Goal: Task Accomplishment & Management: Complete application form

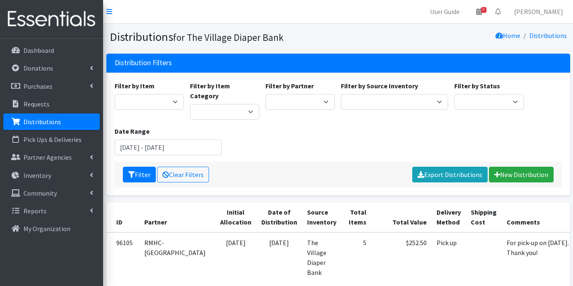
scroll to position [3323, 0]
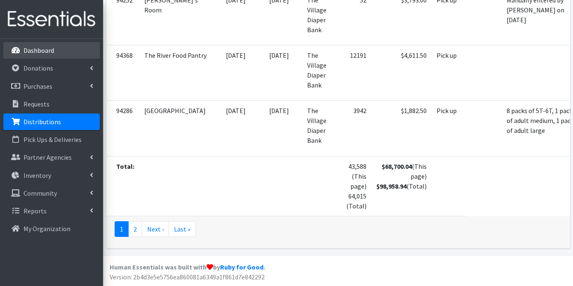
click at [48, 49] on p "Dashboard" at bounding box center [38, 50] width 31 height 8
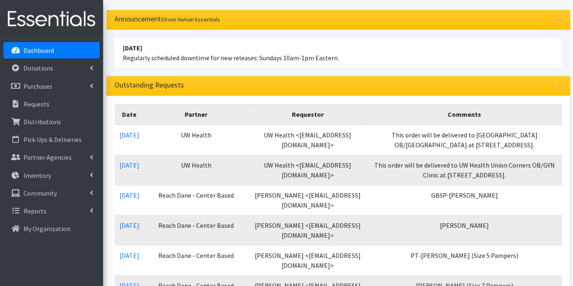
scroll to position [313, 0]
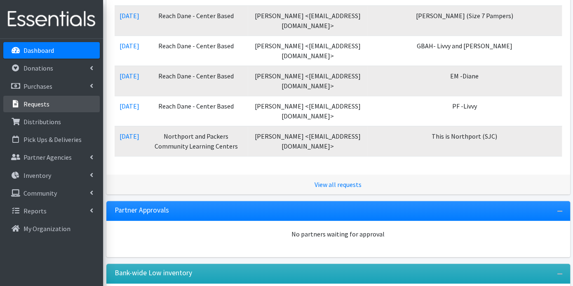
click at [57, 101] on link "Requests" at bounding box center [51, 104] width 96 height 16
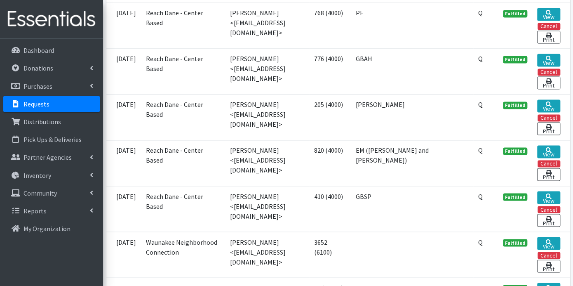
scroll to position [2355, 0]
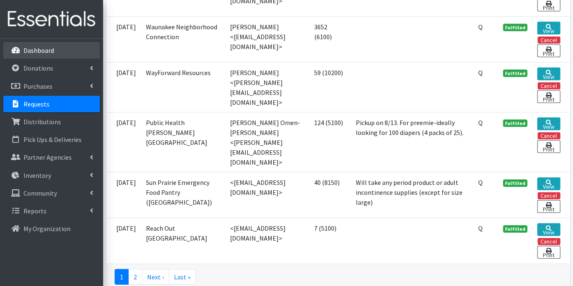
click at [48, 50] on p "Dashboard" at bounding box center [38, 50] width 31 height 8
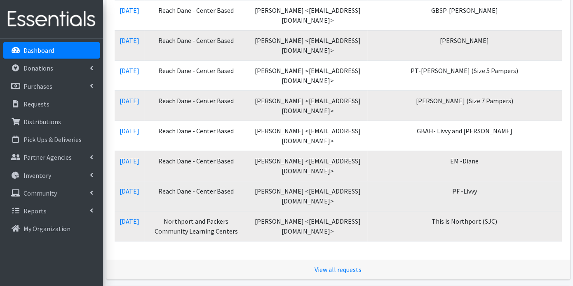
scroll to position [313, 0]
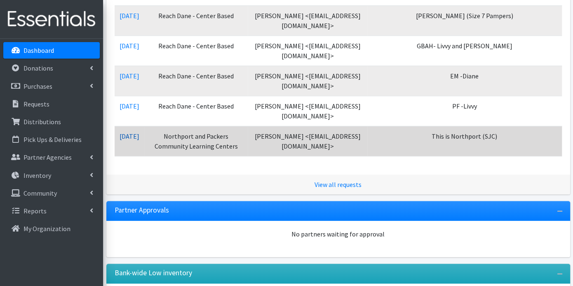
click at [133, 132] on link "[DATE]" at bounding box center [130, 136] width 20 height 8
click at [135, 132] on link "[DATE]" at bounding box center [130, 136] width 20 height 8
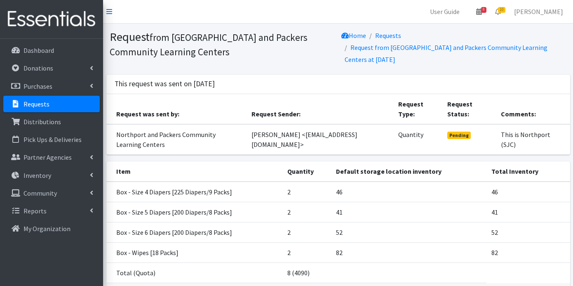
scroll to position [58, 0]
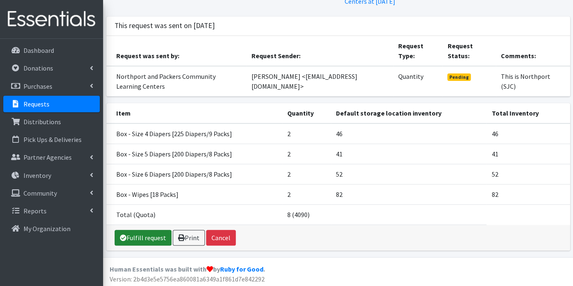
click at [141, 237] on link "Fulfill request" at bounding box center [143, 238] width 57 height 16
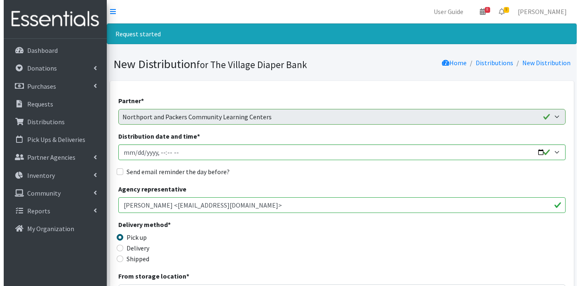
scroll to position [425, 0]
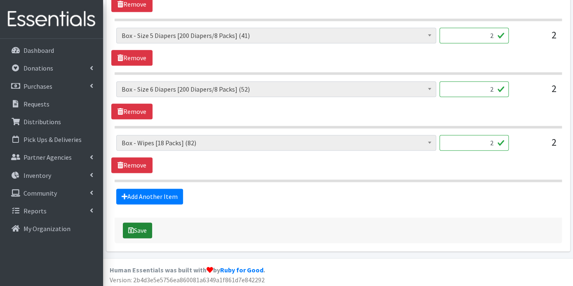
click at [142, 229] on button "Save" at bounding box center [137, 230] width 29 height 16
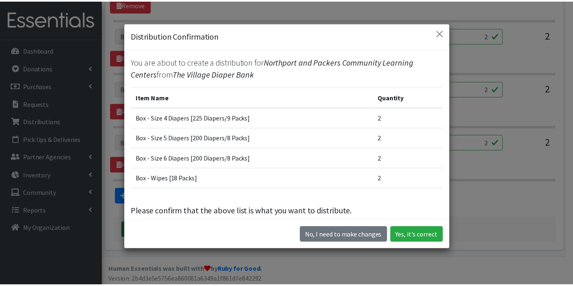
scroll to position [23, 0]
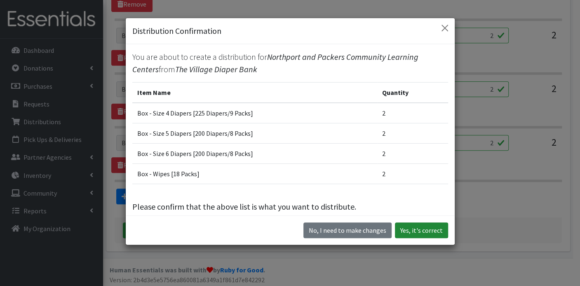
click at [415, 230] on button "Yes, it's correct" at bounding box center [421, 230] width 53 height 16
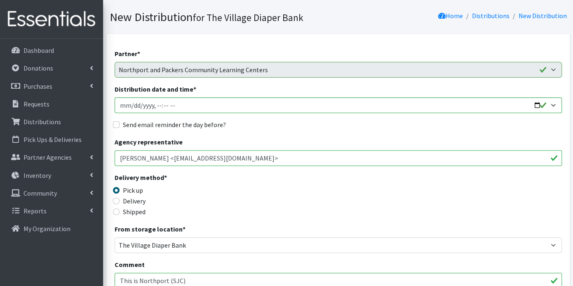
scroll to position [59, 0]
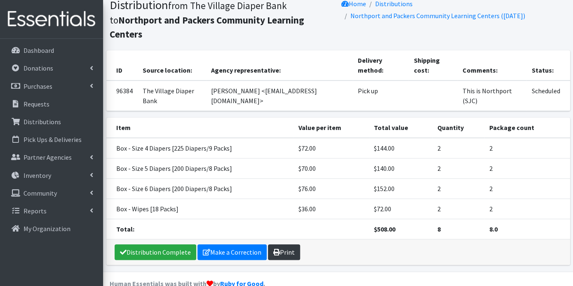
click at [284, 244] on link "Print" at bounding box center [284, 252] width 32 height 16
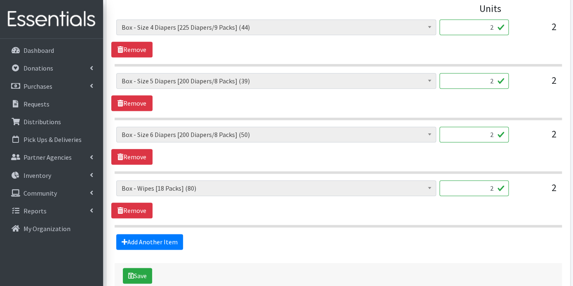
scroll to position [399, 0]
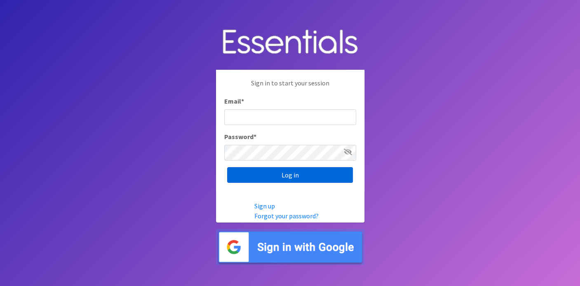
type input "[EMAIL_ADDRESS][DOMAIN_NAME]"
click at [293, 175] on input "Log in" at bounding box center [290, 175] width 126 height 16
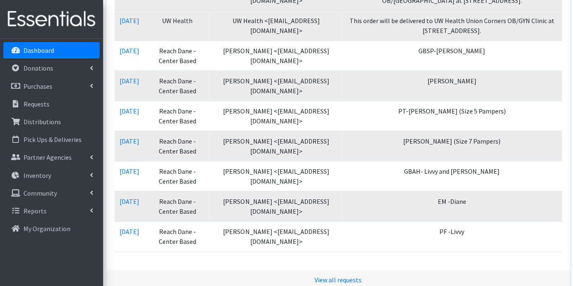
scroll to position [275, 0]
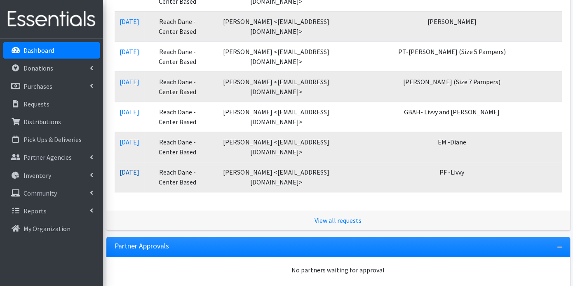
click at [139, 169] on link "09/09/2025" at bounding box center [130, 172] width 20 height 8
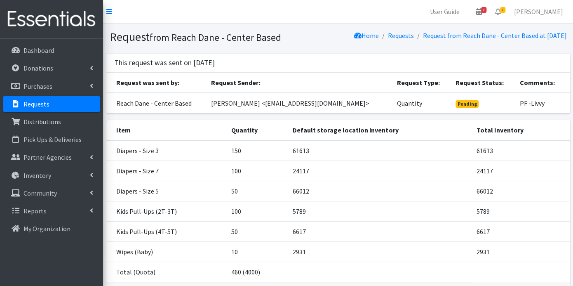
click at [28, 100] on p "Requests" at bounding box center [36, 104] width 26 height 8
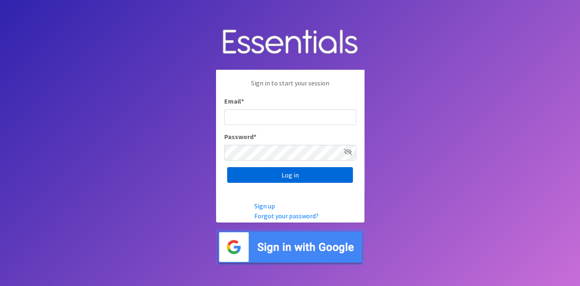
type input "deb@villagediaperbank.org"
click at [277, 172] on input "Log in" at bounding box center [290, 175] width 126 height 16
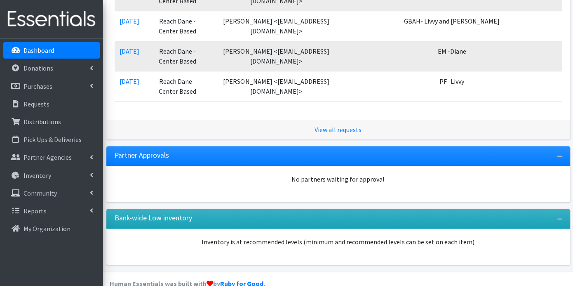
scroll to position [366, 0]
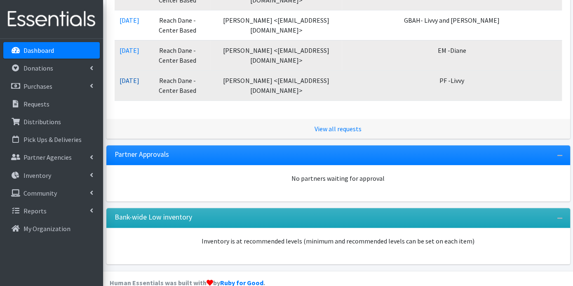
click at [139, 76] on link "[DATE]" at bounding box center [130, 80] width 20 height 8
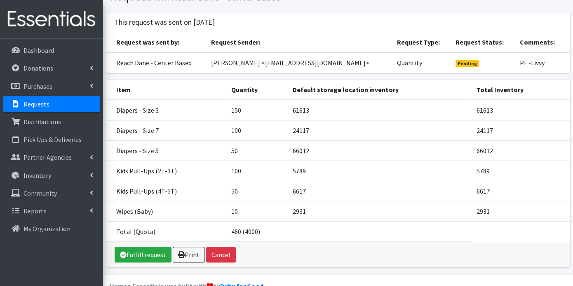
scroll to position [67, 0]
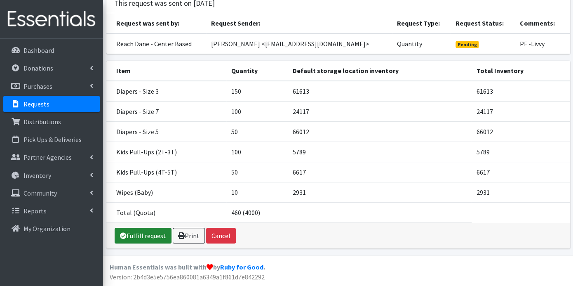
click at [153, 231] on link "Fulfill request" at bounding box center [143, 236] width 57 height 16
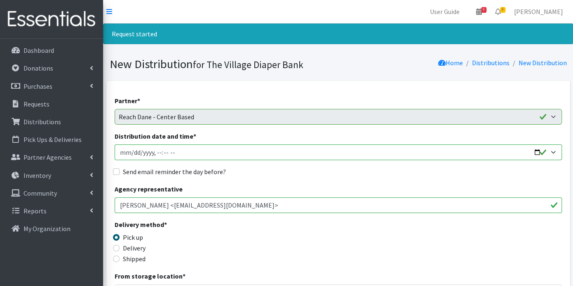
click at [132, 152] on input "Distribution date and time *" at bounding box center [338, 152] width 447 height 16
type input "[DATE]T23:59"
click at [117, 171] on input "Send email reminder the day before?" at bounding box center [116, 171] width 7 height 7
checkbox input "true"
click at [156, 155] on input "Distribution date and time *" at bounding box center [338, 152] width 447 height 16
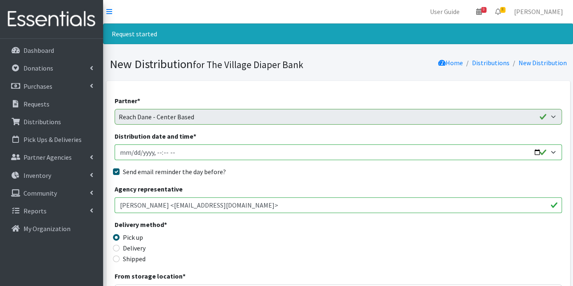
type input "2025-09-17T20:59"
type input "2025-09-17T08:09"
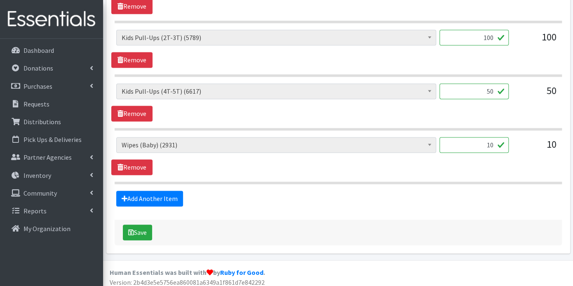
scroll to position [532, 0]
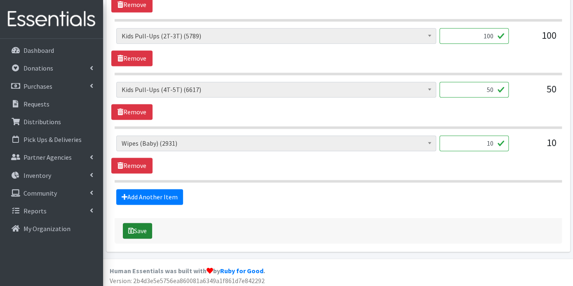
click at [143, 230] on button "Save" at bounding box center [137, 231] width 29 height 16
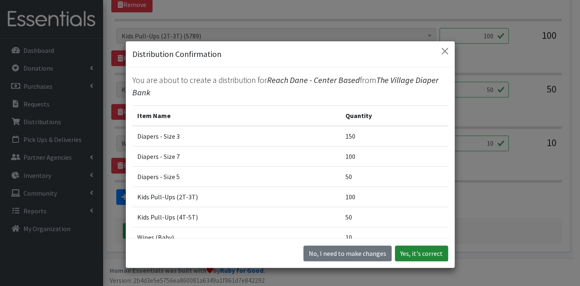
click at [411, 252] on button "Yes, it's correct" at bounding box center [421, 253] width 53 height 16
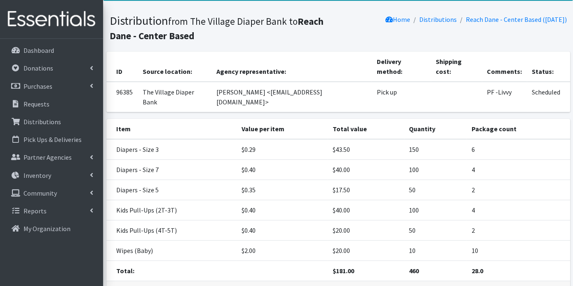
scroll to position [80, 0]
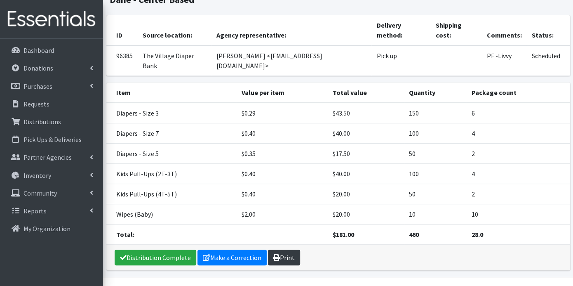
click at [283, 249] on link "Print" at bounding box center [284, 257] width 32 height 16
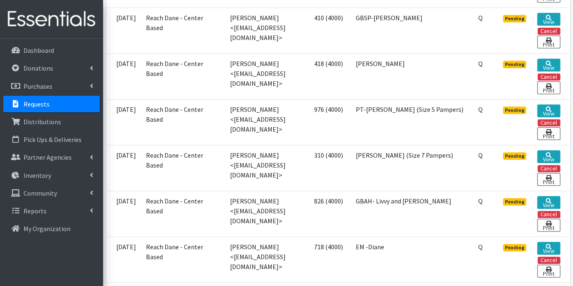
scroll to position [458, 0]
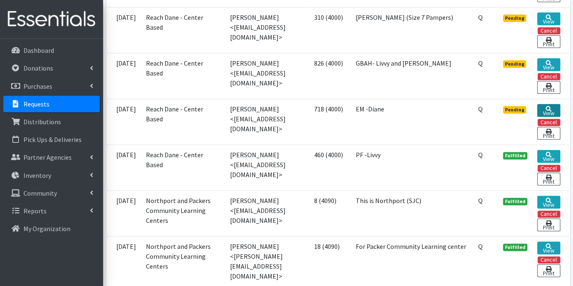
click at [551, 105] on link "View" at bounding box center [548, 110] width 23 height 13
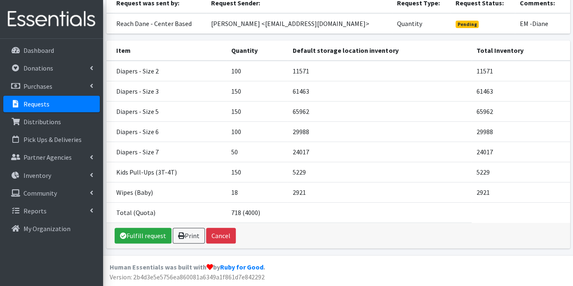
scroll to position [87, 0]
click at [157, 233] on link "Fulfill request" at bounding box center [143, 236] width 57 height 16
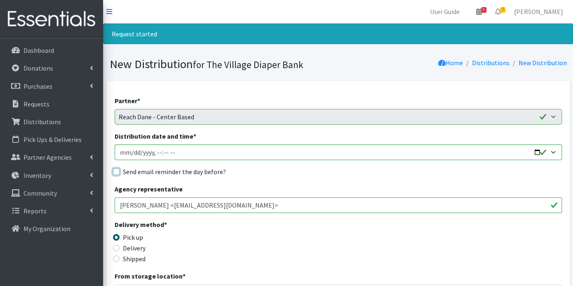
click at [115, 168] on input "Send email reminder the day before?" at bounding box center [116, 171] width 7 height 7
checkbox input "true"
click at [133, 153] on input "Distribution date and time *" at bounding box center [338, 152] width 447 height 16
type input "2025-09-17T23:59"
click at [156, 152] on input "Distribution date and time *" at bounding box center [338, 152] width 447 height 16
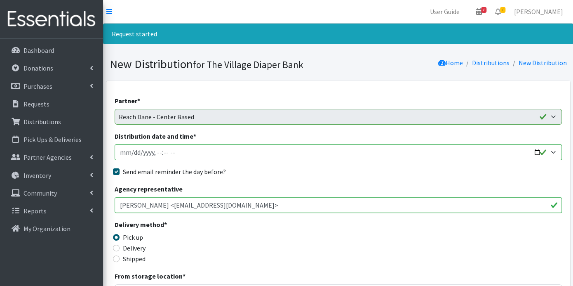
type input "[DATE]T09:00"
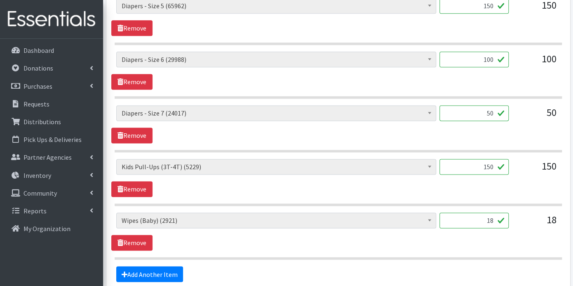
scroll to position [585, 0]
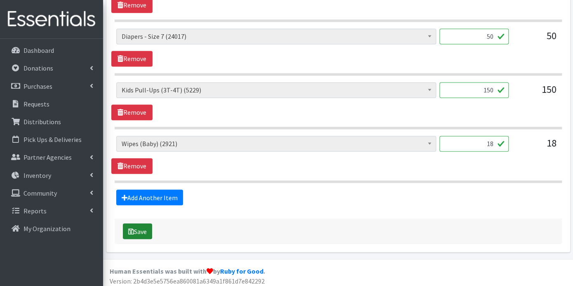
click at [141, 224] on button "Save" at bounding box center [137, 231] width 29 height 16
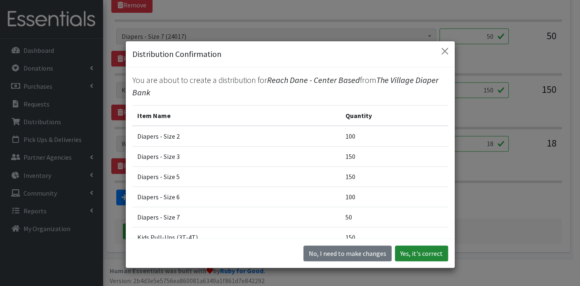
click at [410, 252] on button "Yes, it's correct" at bounding box center [421, 253] width 53 height 16
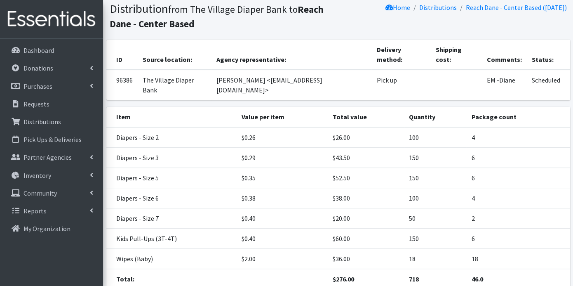
scroll to position [100, 0]
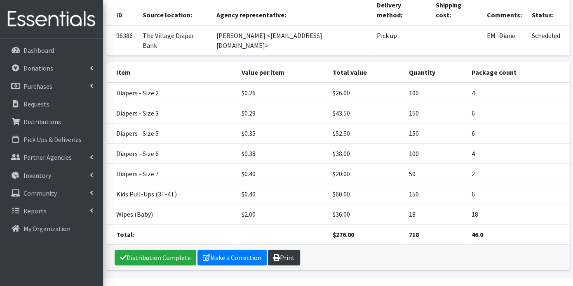
click at [276, 249] on link "Print" at bounding box center [284, 257] width 32 height 16
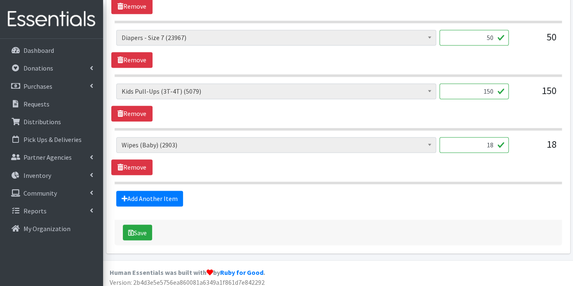
scroll to position [558, 0]
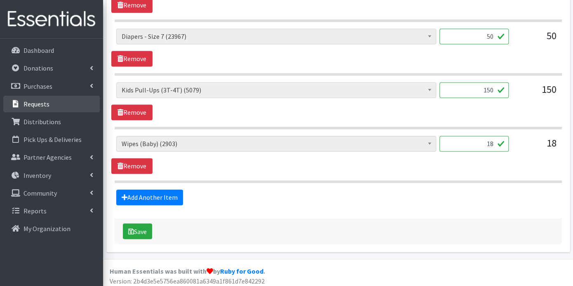
click at [47, 101] on p "Requests" at bounding box center [36, 104] width 26 height 8
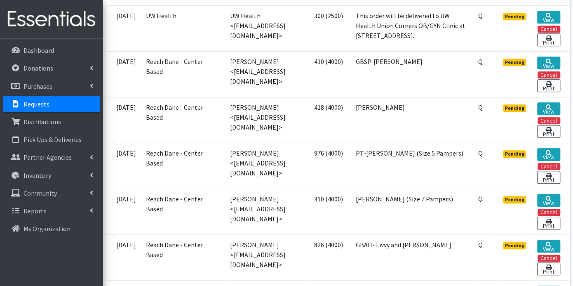
scroll to position [412, 0]
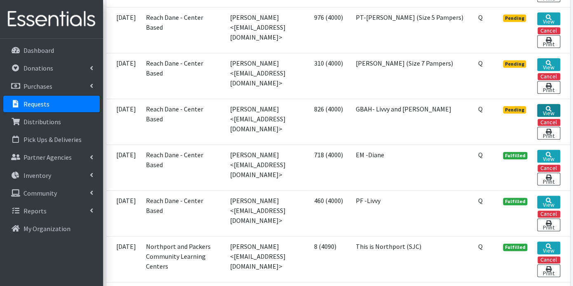
click at [543, 110] on link "View" at bounding box center [548, 110] width 23 height 13
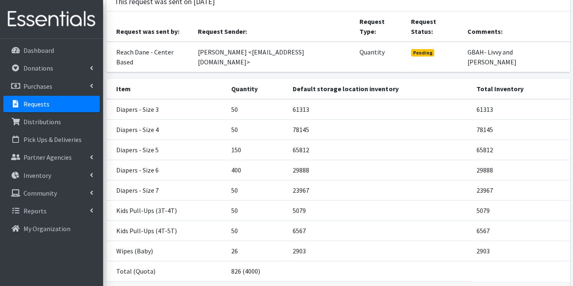
scroll to position [92, 0]
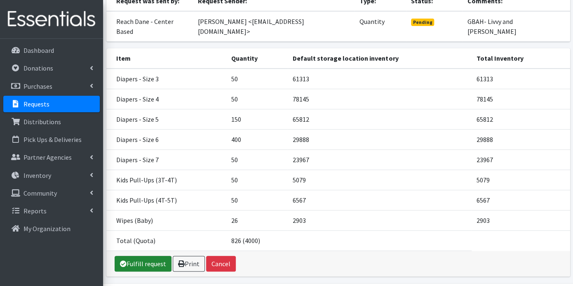
click at [142, 256] on link "Fulfill request" at bounding box center [143, 264] width 57 height 16
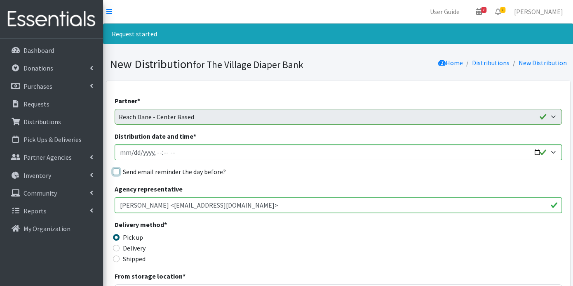
click at [117, 170] on input "Send email reminder the day before?" at bounding box center [116, 171] width 7 height 7
checkbox input "true"
click at [128, 152] on input "Distribution date and time *" at bounding box center [338, 152] width 447 height 16
type input "[DATE]T23:59"
click at [157, 153] on input "Distribution date and time *" at bounding box center [338, 152] width 447 height 16
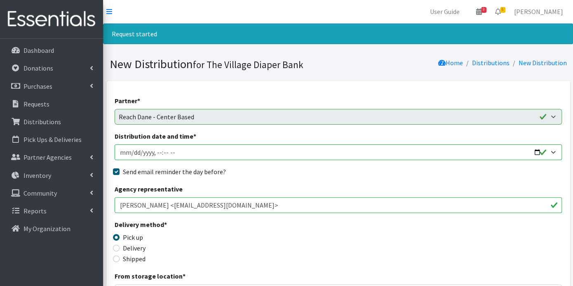
type input "2025-09-17T09:00"
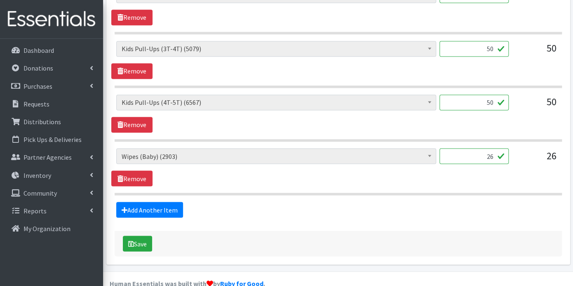
scroll to position [638, 0]
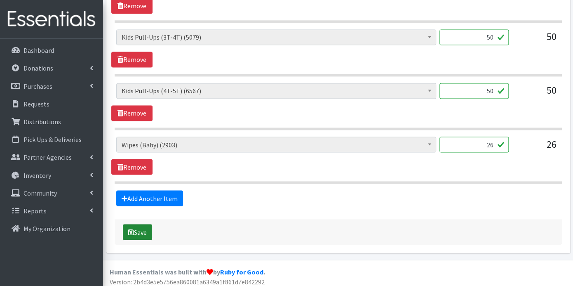
click at [148, 228] on button "Save" at bounding box center [137, 232] width 29 height 16
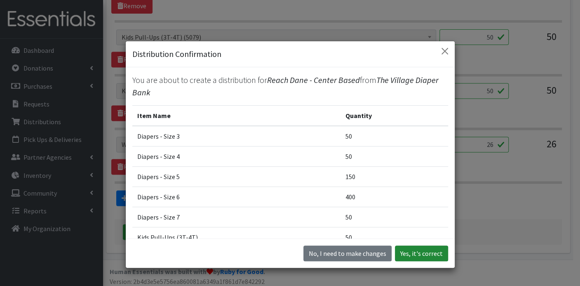
click at [406, 249] on button "Yes, it's correct" at bounding box center [421, 253] width 53 height 16
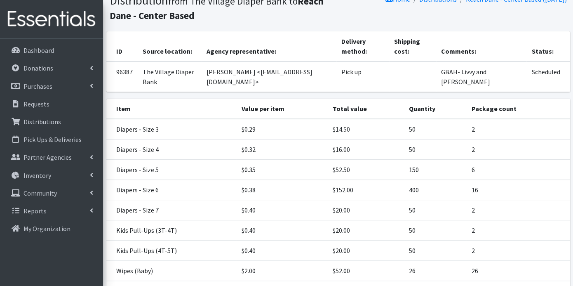
scroll to position [120, 0]
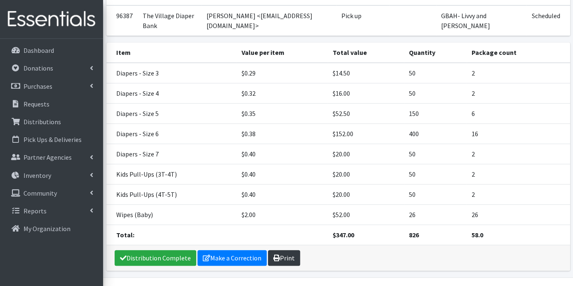
click at [286, 250] on link "Print" at bounding box center [284, 258] width 32 height 16
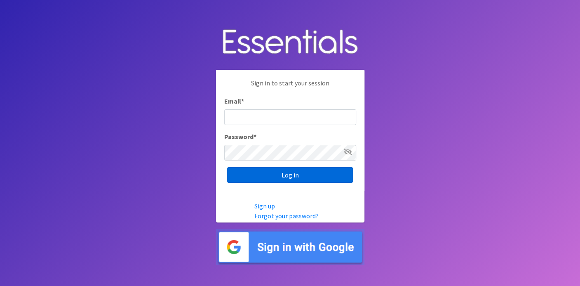
type input "[EMAIL_ADDRESS][DOMAIN_NAME]"
click at [268, 174] on input "Log in" at bounding box center [290, 175] width 126 height 16
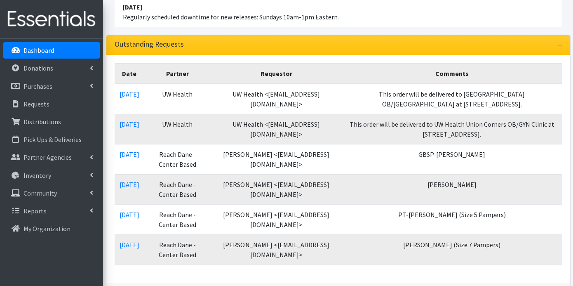
scroll to position [183, 0]
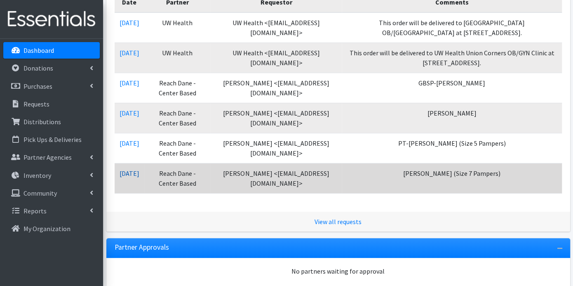
click at [129, 171] on link "09/09/2025" at bounding box center [130, 173] width 20 height 8
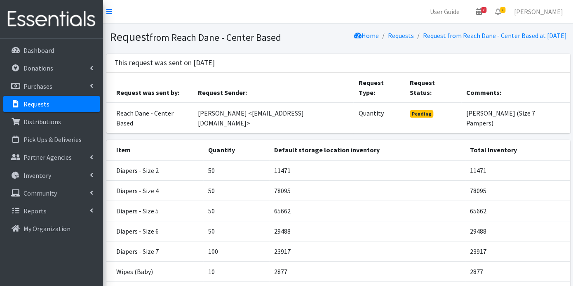
scroll to position [67, 0]
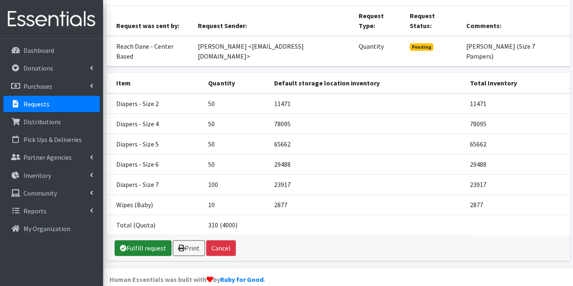
click at [159, 240] on link "Fulfill request" at bounding box center [143, 248] width 57 height 16
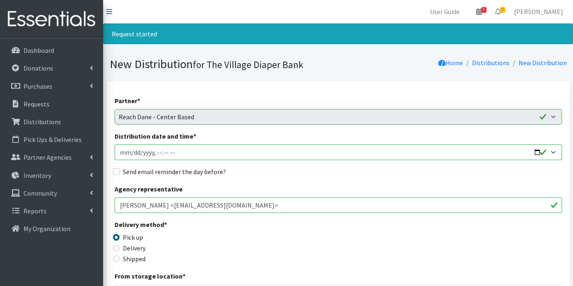
click at [130, 151] on input "Distribution date and time *" at bounding box center [338, 152] width 447 height 16
type input "2025-09-17T23:59"
click at [155, 149] on input "Distribution date and time *" at bounding box center [338, 152] width 447 height 16
type input "2025-09-17T09:00"
click at [116, 169] on input "Send email reminder the day before?" at bounding box center [116, 171] width 7 height 7
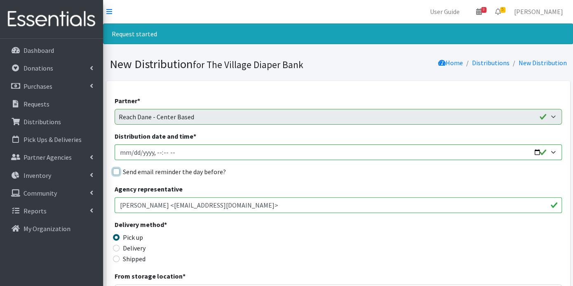
checkbox input "true"
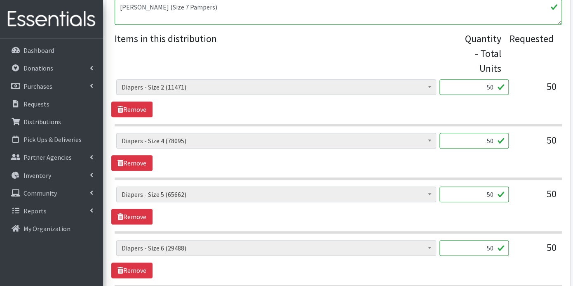
scroll to position [532, 0]
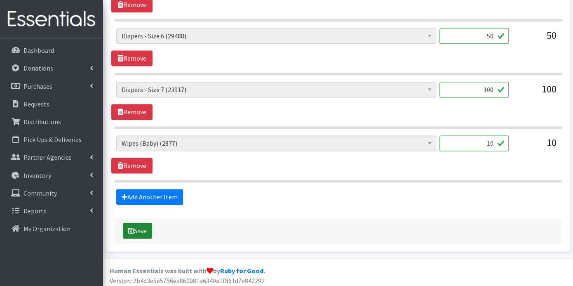
click at [141, 228] on button "Save" at bounding box center [137, 231] width 29 height 16
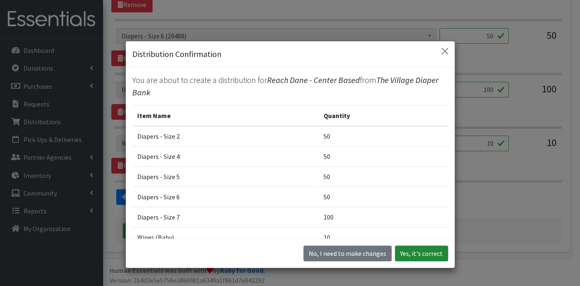
click at [416, 255] on button "Yes, it's correct" at bounding box center [421, 253] width 53 height 16
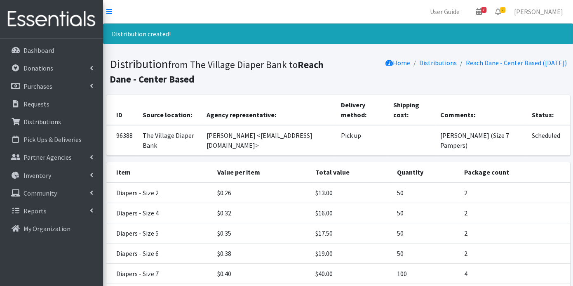
scroll to position [80, 0]
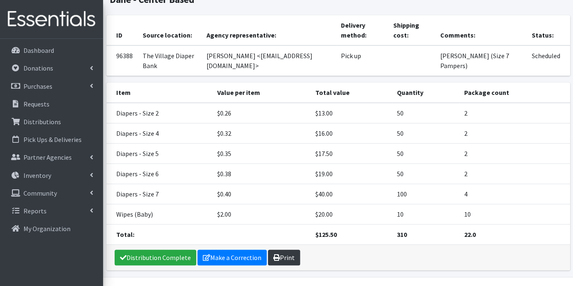
click at [282, 249] on link "Print" at bounding box center [284, 257] width 32 height 16
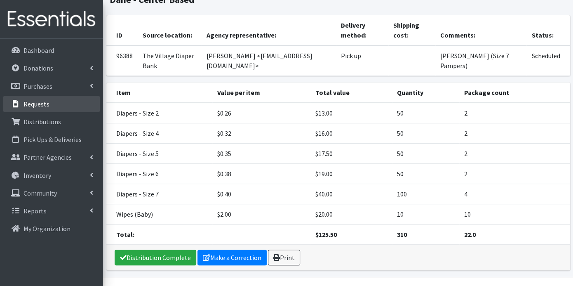
click at [47, 104] on p "Requests" at bounding box center [36, 104] width 26 height 8
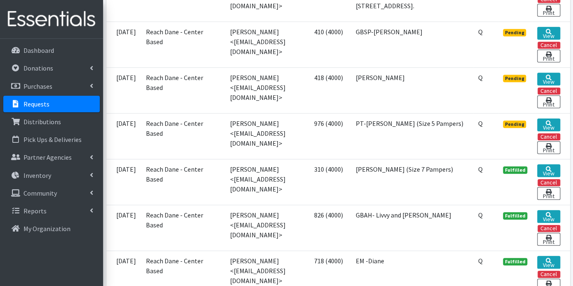
scroll to position [412, 0]
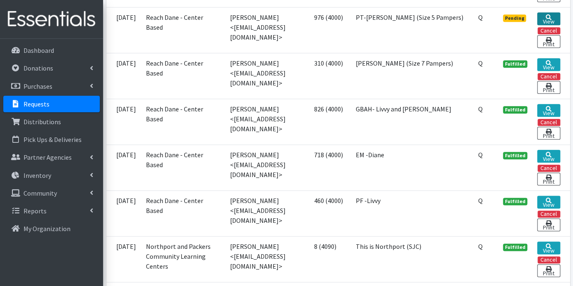
click at [549, 21] on link "View" at bounding box center [548, 18] width 23 height 13
click at [55, 47] on link "Dashboard" at bounding box center [51, 50] width 96 height 16
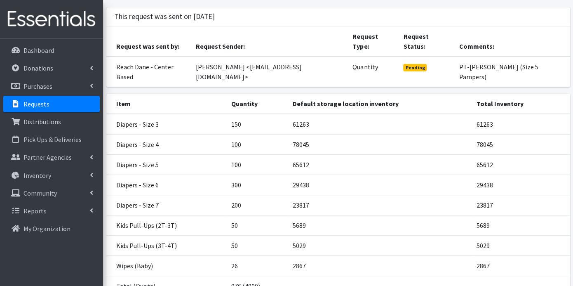
scroll to position [107, 0]
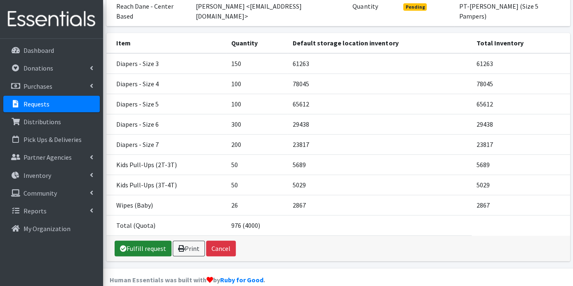
click at [160, 240] on link "Fulfill request" at bounding box center [143, 248] width 57 height 16
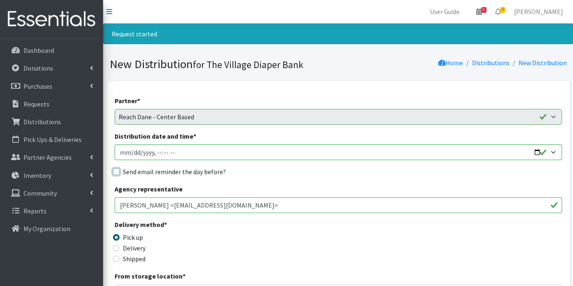
click at [117, 171] on input "Send email reminder the day before?" at bounding box center [116, 171] width 7 height 7
checkbox input "true"
click at [131, 152] on input "Distribution date and time *" at bounding box center [338, 152] width 447 height 16
type input "[DATE]T23:59"
click at [160, 153] on input "Distribution date and time *" at bounding box center [338, 152] width 447 height 16
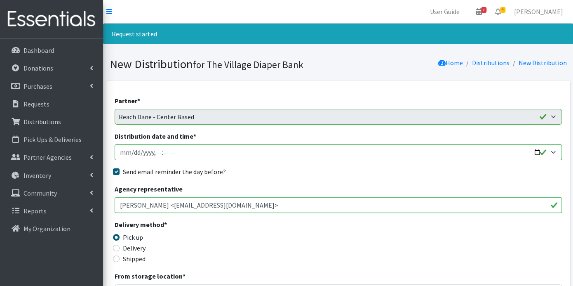
click at [156, 151] on input "Distribution date and time *" at bounding box center [338, 152] width 447 height 16
type input "[DATE]T09:00"
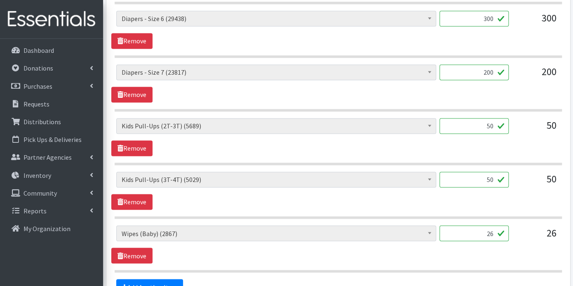
scroll to position [638, 0]
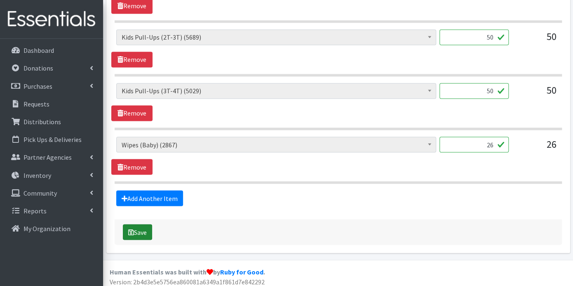
click at [144, 225] on button "Save" at bounding box center [137, 232] width 29 height 16
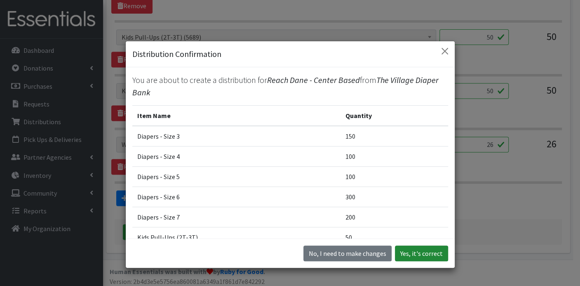
click at [412, 251] on button "Yes, it's correct" at bounding box center [421, 253] width 53 height 16
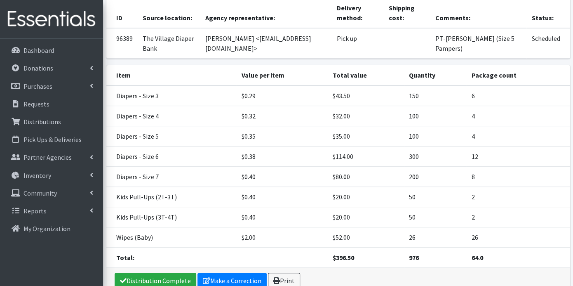
scroll to position [139, 0]
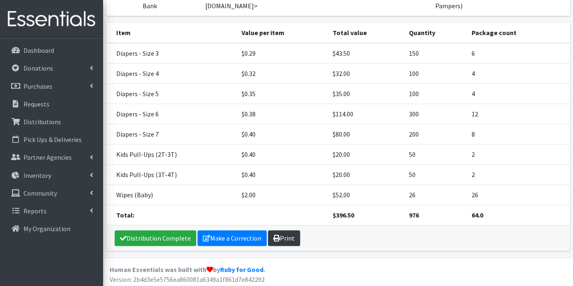
click at [289, 239] on link "Print" at bounding box center [284, 238] width 32 height 16
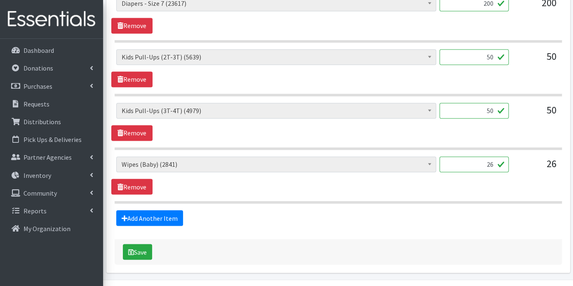
scroll to position [611, 0]
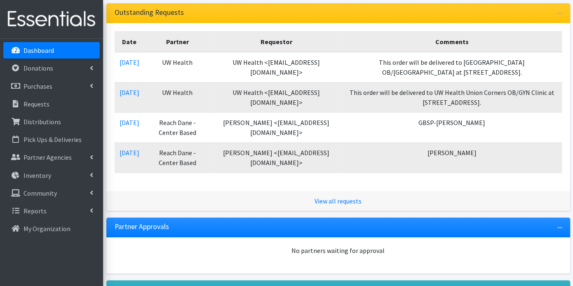
scroll to position [183, 0]
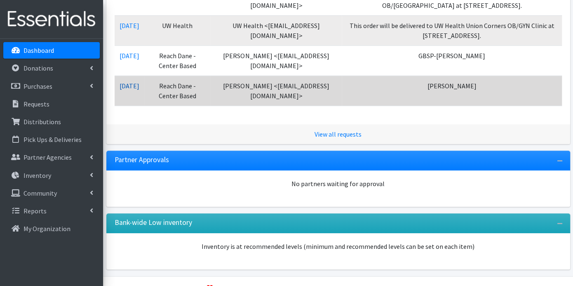
click at [139, 86] on link "[DATE]" at bounding box center [130, 86] width 20 height 8
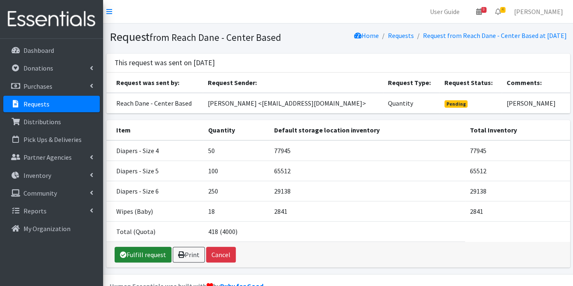
click at [153, 258] on link "Fulfill request" at bounding box center [143, 254] width 57 height 16
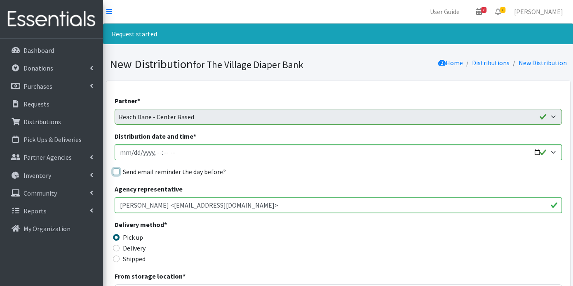
click at [115, 169] on input "Send email reminder the day before?" at bounding box center [116, 171] width 7 height 7
checkbox input "true"
click at [131, 153] on input "Distribution date and time *" at bounding box center [338, 152] width 447 height 16
type input "[DATE]T23:59"
click at [154, 152] on input "Distribution date and time *" at bounding box center [338, 152] width 447 height 16
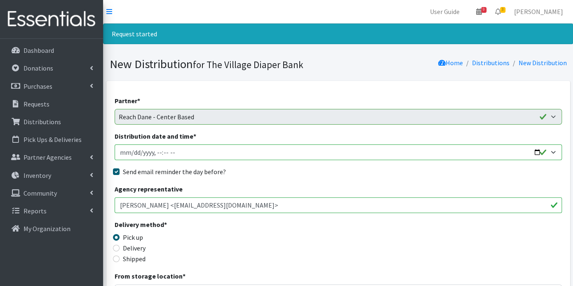
type input "[DATE]T09:00"
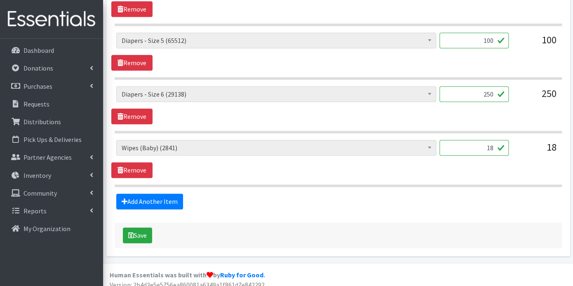
scroll to position [425, 0]
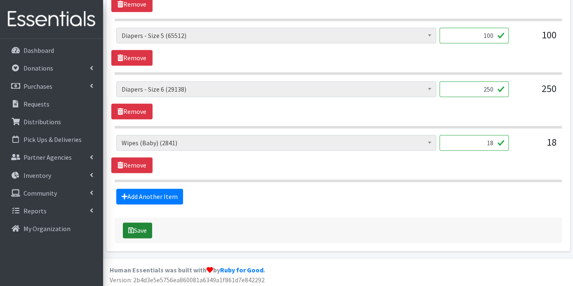
click at [142, 229] on button "Save" at bounding box center [137, 230] width 29 height 16
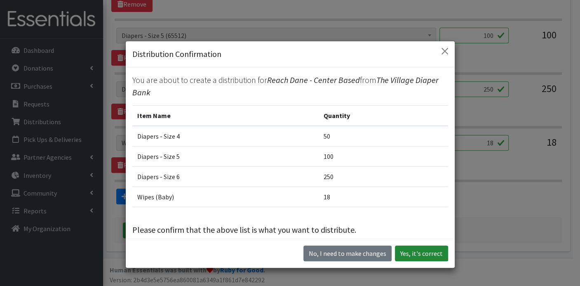
click at [408, 251] on button "Yes, it's correct" at bounding box center [421, 253] width 53 height 16
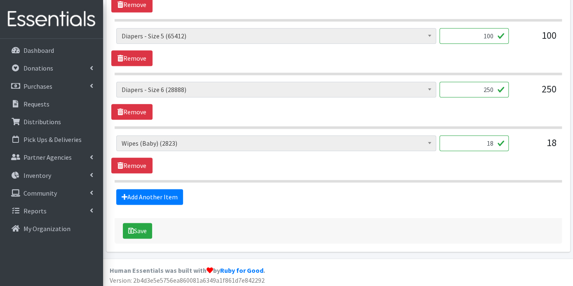
scroll to position [399, 0]
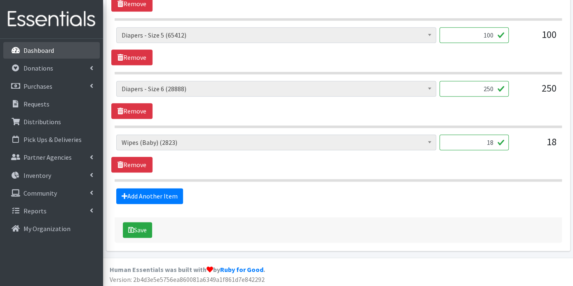
click at [45, 46] on p "Dashboard" at bounding box center [38, 50] width 31 height 8
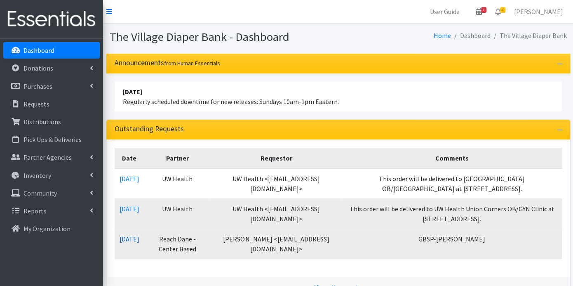
click at [138, 235] on link "09/09/2025" at bounding box center [130, 239] width 20 height 8
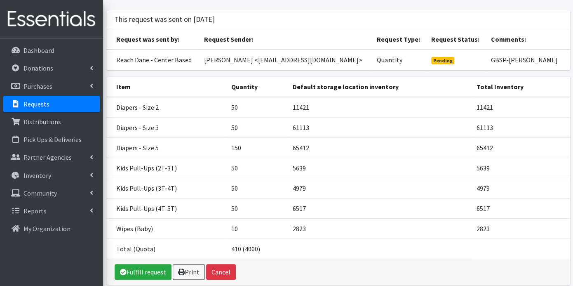
scroll to position [87, 0]
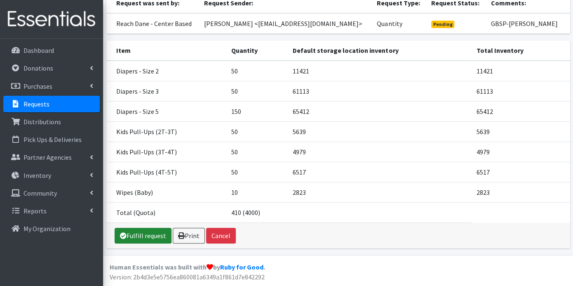
click at [151, 236] on link "Fulfill request" at bounding box center [143, 236] width 57 height 16
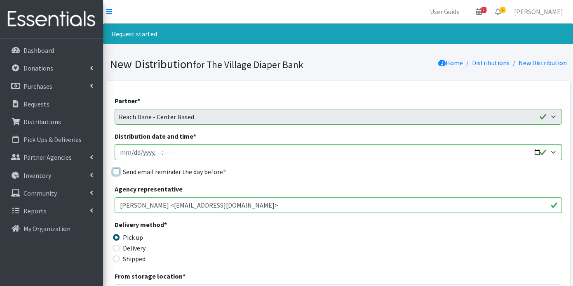
click at [116, 170] on input "Send email reminder the day before?" at bounding box center [116, 171] width 7 height 7
checkbox input "true"
click at [132, 152] on input "Distribution date and time *" at bounding box center [338, 152] width 447 height 16
type input "[DATE]T23:59"
click at [155, 153] on input "Distribution date and time *" at bounding box center [338, 152] width 447 height 16
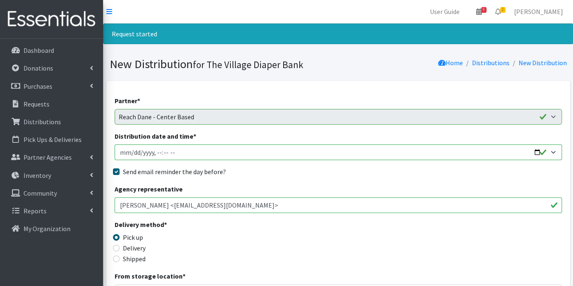
type input "[DATE]T09:00"
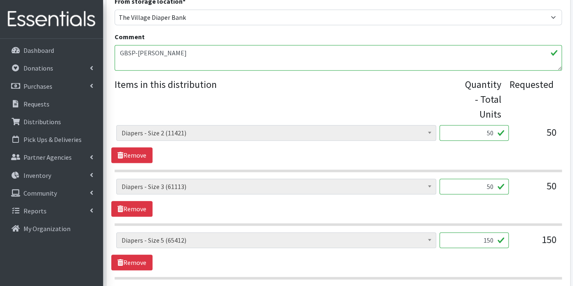
scroll to position [585, 0]
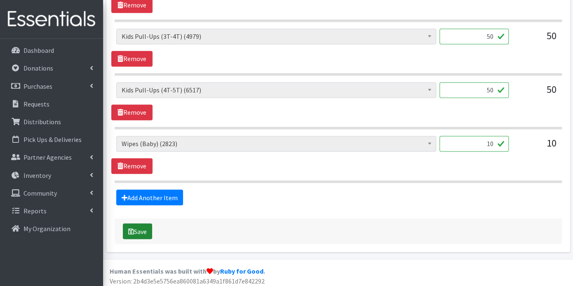
click at [143, 224] on button "Save" at bounding box center [137, 231] width 29 height 16
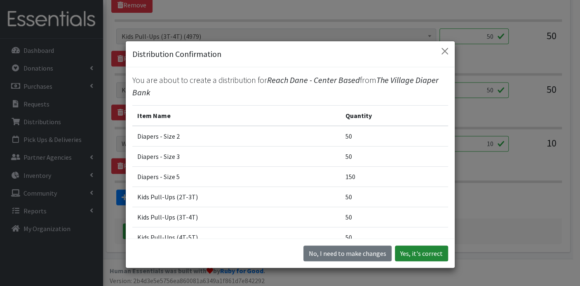
click at [417, 250] on button "Yes, it's correct" at bounding box center [421, 253] width 53 height 16
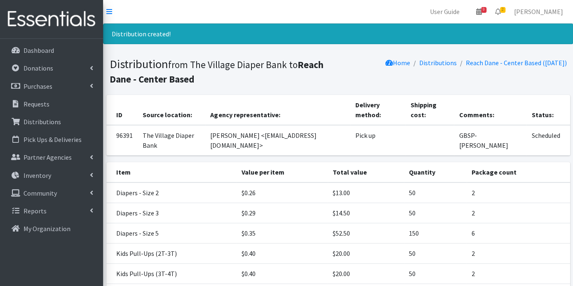
scroll to position [100, 0]
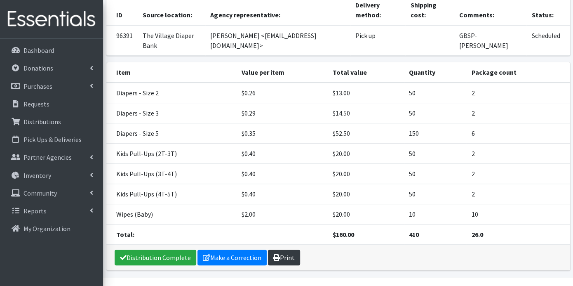
click at [288, 249] on link "Print" at bounding box center [284, 257] width 32 height 16
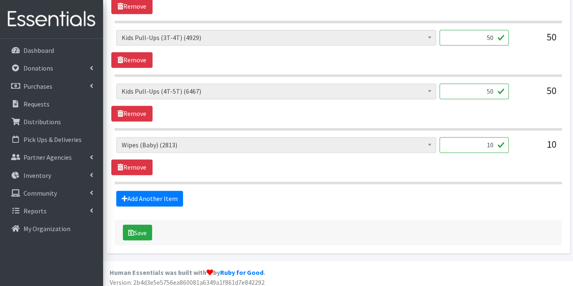
scroll to position [558, 0]
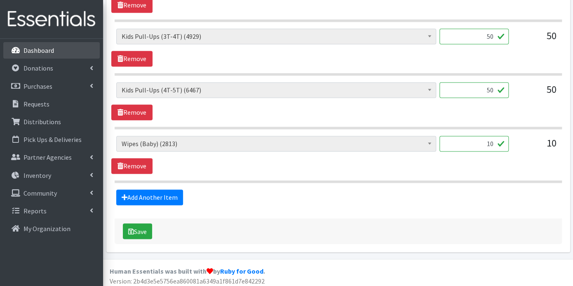
click at [41, 50] on p "Dashboard" at bounding box center [38, 50] width 31 height 8
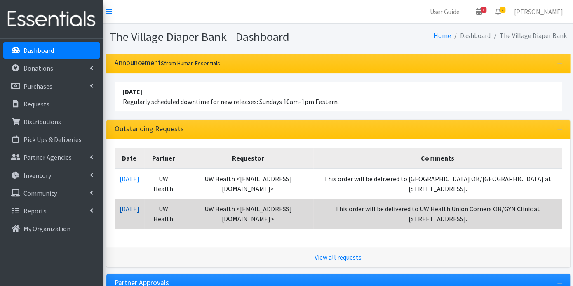
click at [135, 205] on link "[DATE]" at bounding box center [130, 208] width 20 height 8
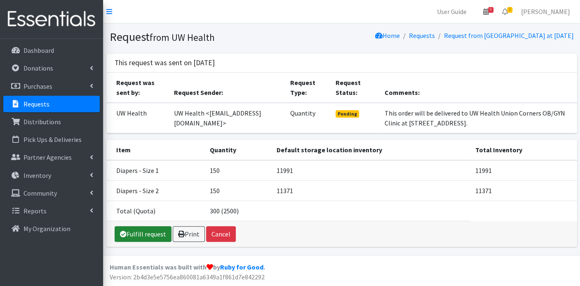
click at [155, 229] on link "Fulfill request" at bounding box center [143, 234] width 57 height 16
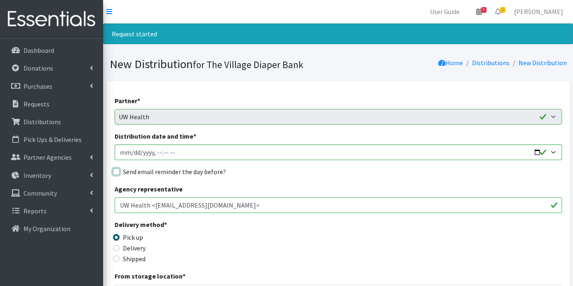
click at [117, 171] on input "Send email reminder the day before?" at bounding box center [116, 171] width 7 height 7
checkbox input "true"
click at [130, 153] on input "Distribution date and time *" at bounding box center [338, 152] width 447 height 16
type input "[DATE]T23:59"
click at [156, 151] on input "Distribution date and time *" at bounding box center [338, 152] width 447 height 16
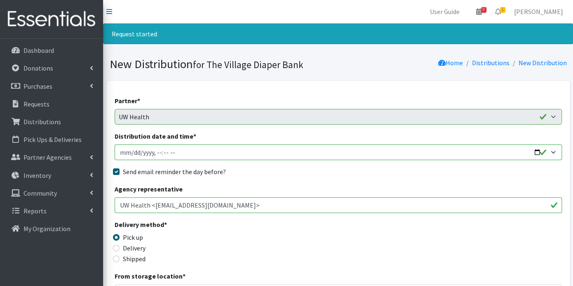
type input "[DATE]T09:00"
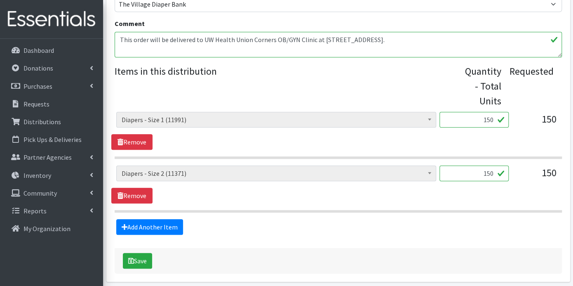
scroll to position [319, 0]
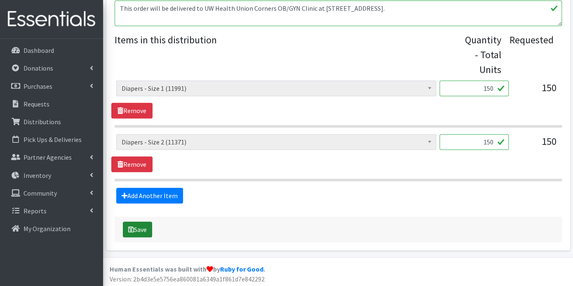
click at [145, 230] on button "Save" at bounding box center [137, 229] width 29 height 16
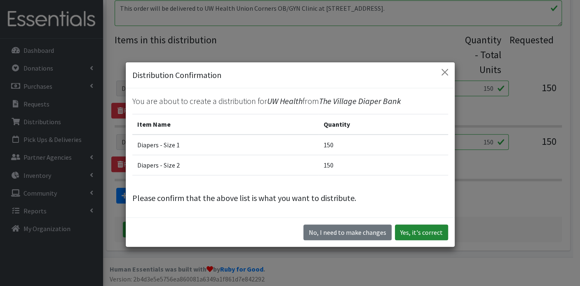
click at [417, 232] on button "Yes, it's correct" at bounding box center [421, 232] width 53 height 16
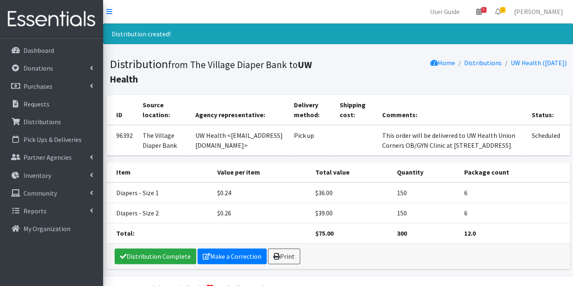
scroll to position [29, 0]
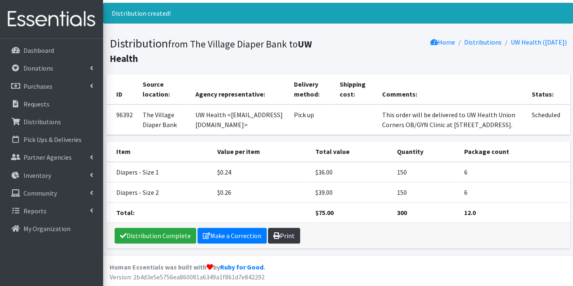
click at [282, 238] on link "Print" at bounding box center [284, 236] width 32 height 16
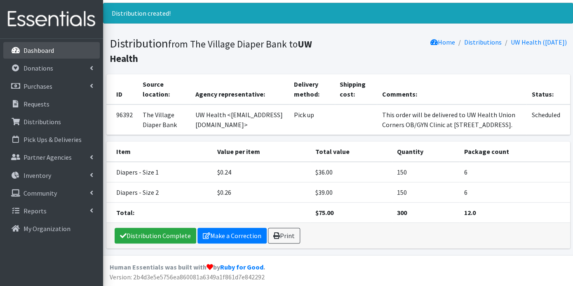
click at [27, 47] on p "Dashboard" at bounding box center [38, 50] width 31 height 8
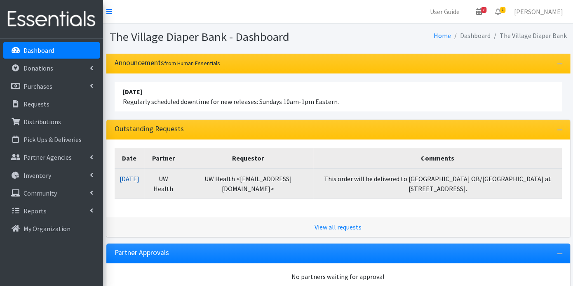
click at [139, 179] on link "[DATE]" at bounding box center [130, 178] width 20 height 8
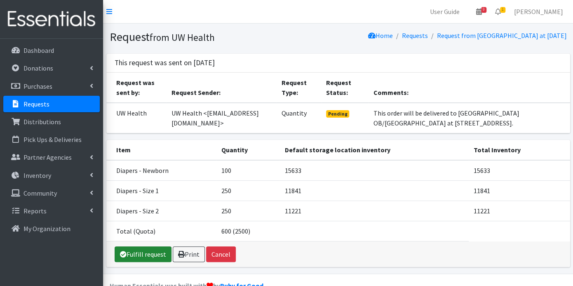
click at [141, 248] on link "Fulfill request" at bounding box center [143, 254] width 57 height 16
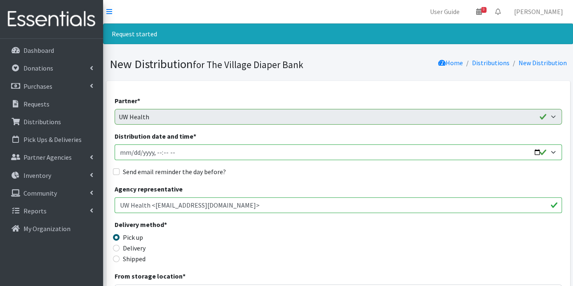
click at [131, 154] on input "Distribution date and time *" at bounding box center [338, 152] width 447 height 16
type input "[DATE]T23:59"
click at [117, 171] on input "Send email reminder the day before?" at bounding box center [116, 171] width 7 height 7
checkbox input "true"
click at [155, 152] on input "Distribution date and time *" at bounding box center [338, 152] width 447 height 16
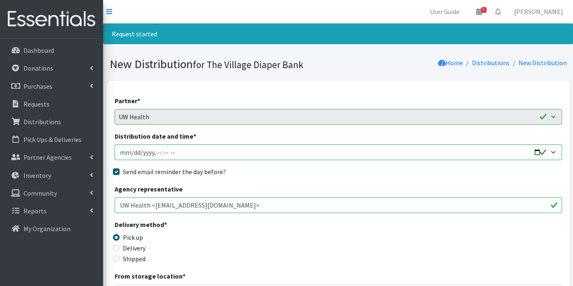
type input "[DATE]T09:00"
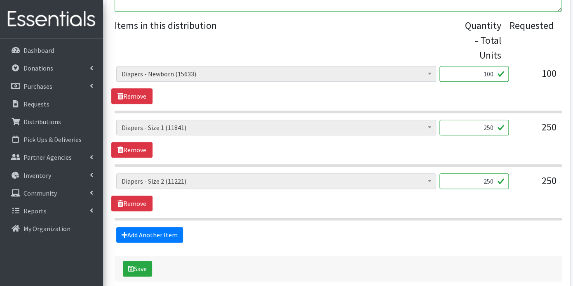
scroll to position [372, 0]
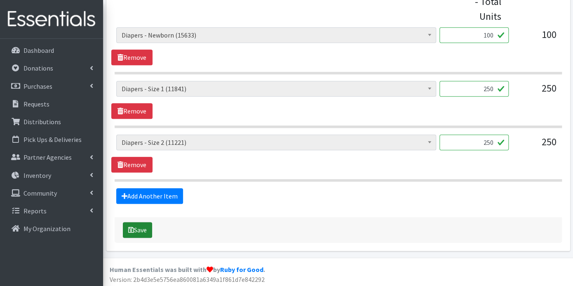
click at [141, 225] on button "Save" at bounding box center [137, 230] width 29 height 16
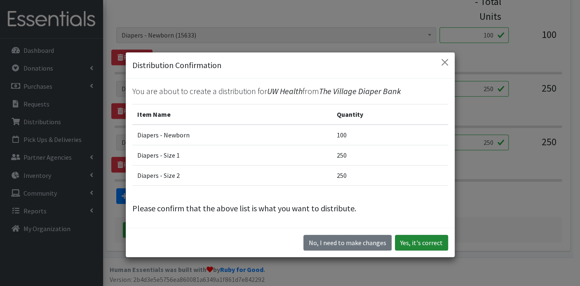
click at [415, 237] on button "Yes, it's correct" at bounding box center [421, 243] width 53 height 16
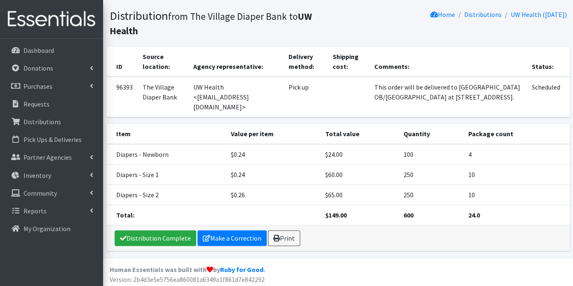
scroll to position [49, 0]
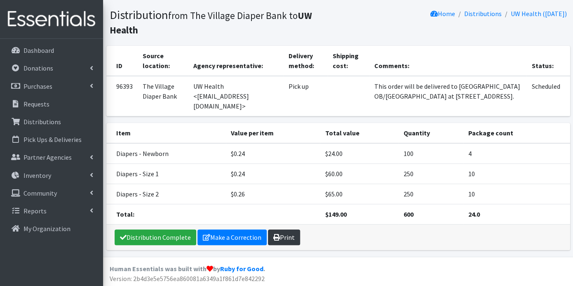
click at [284, 236] on link "Print" at bounding box center [284, 237] width 32 height 16
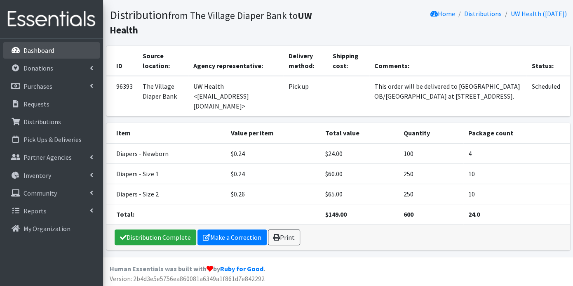
click at [35, 49] on p "Dashboard" at bounding box center [38, 50] width 31 height 8
